Goal: Information Seeking & Learning: Learn about a topic

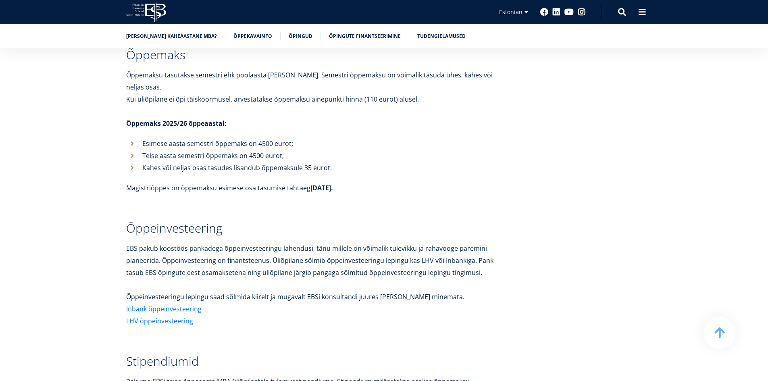
scroll to position [2781, 0]
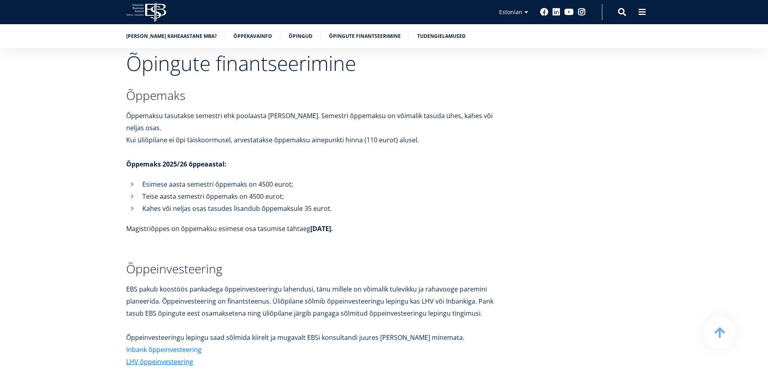
click at [171, 343] on link "Inbank õppeinvesteering" at bounding box center [163, 349] width 75 height 12
click at [180, 355] on link "LHV õppeinvesteering" at bounding box center [159, 361] width 67 height 12
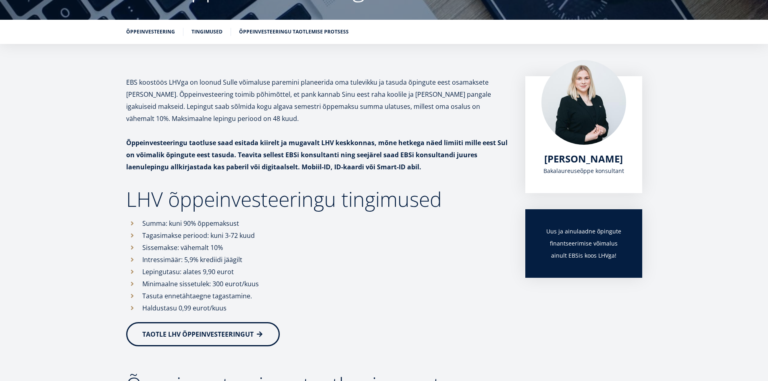
scroll to position [121, 0]
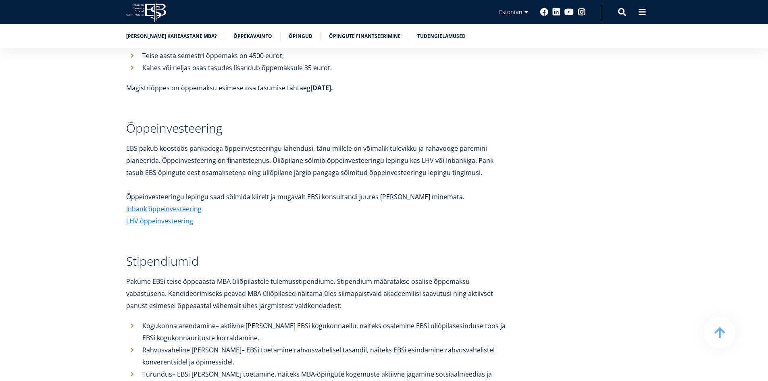
scroll to position [2925, 0]
